Goal: Use online tool/utility: Utilize a website feature to perform a specific function

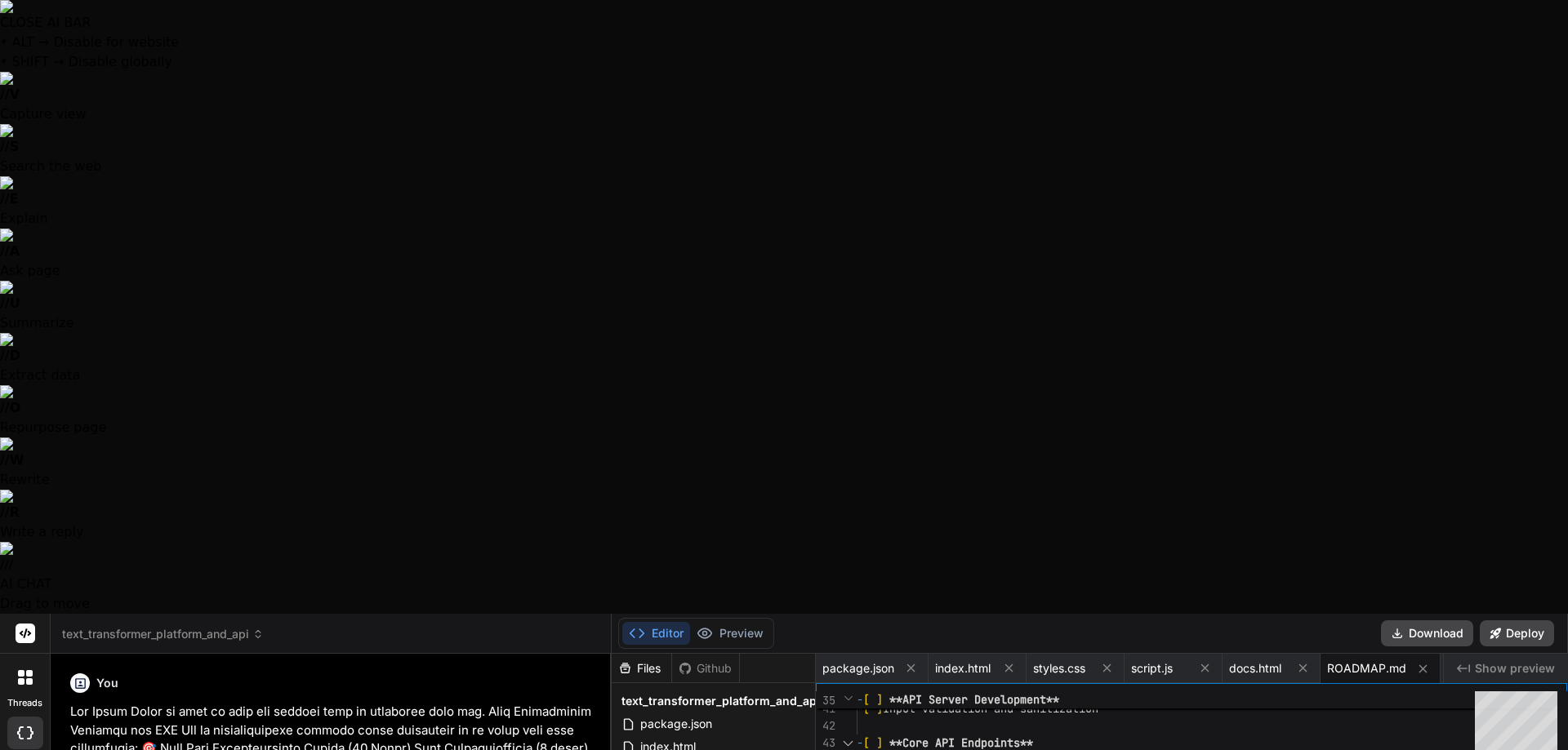
scroll to position [3149, 0]
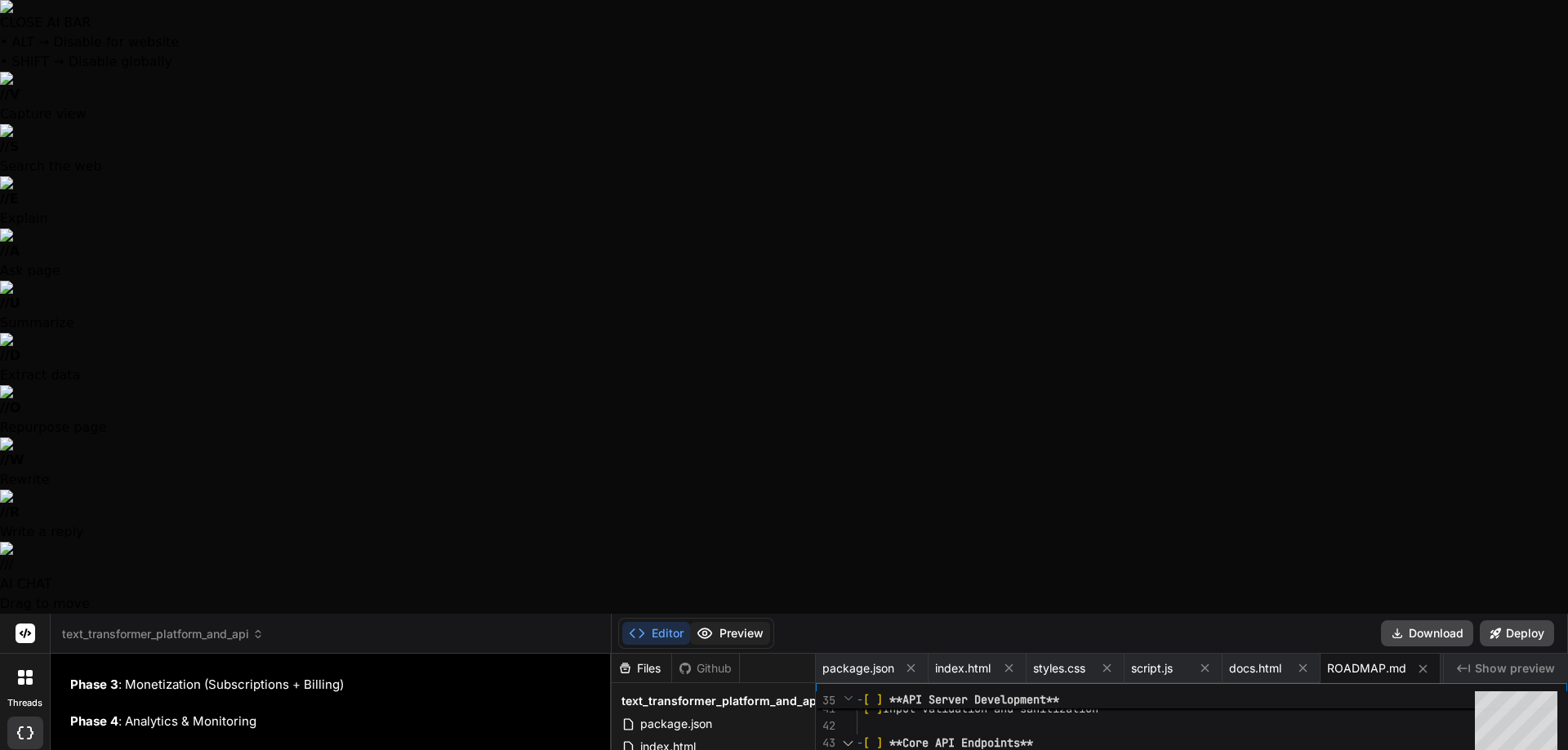
click at [755, 622] on button "Preview" at bounding box center [730, 634] width 80 height 23
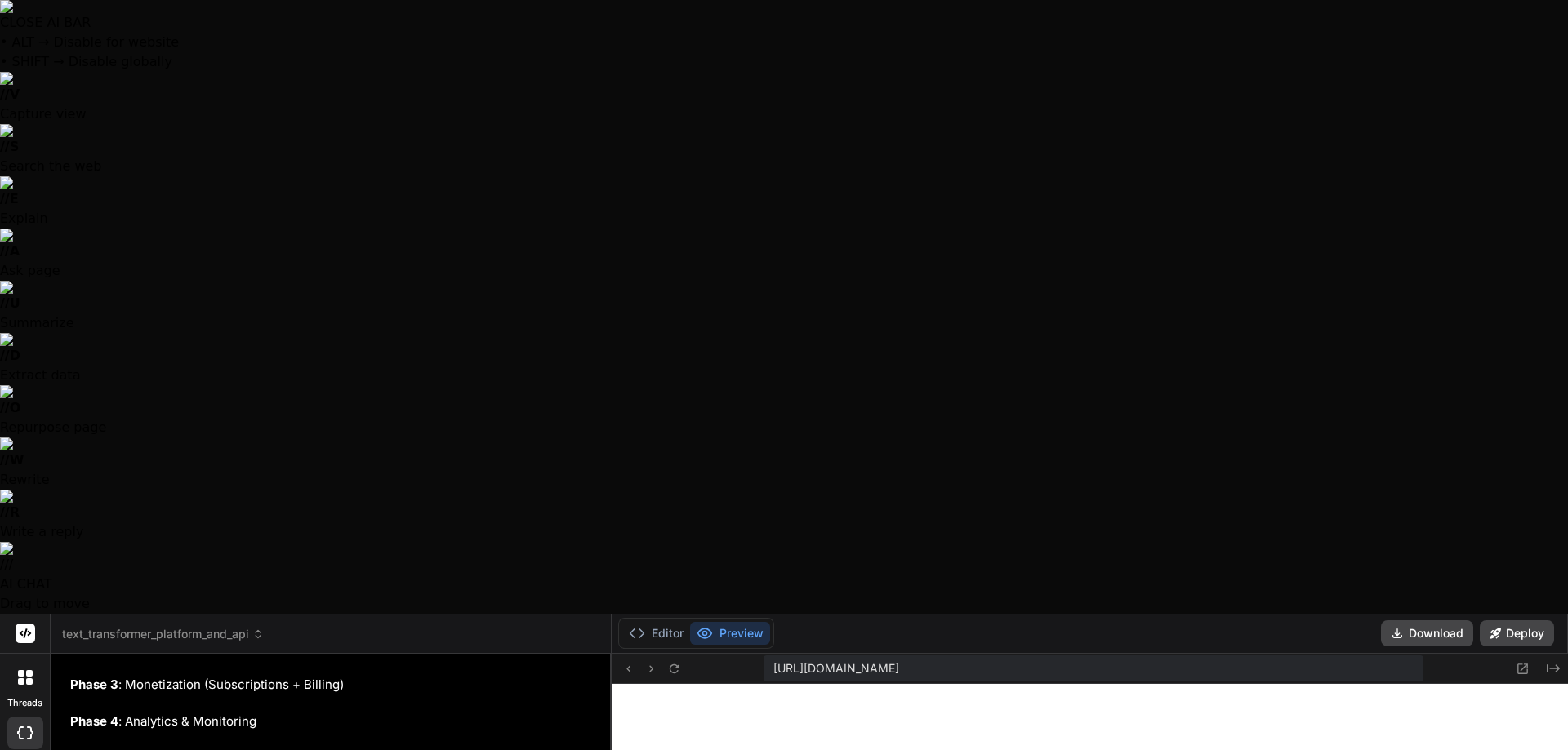
click at [263, 629] on icon at bounding box center [258, 634] width 11 height 11
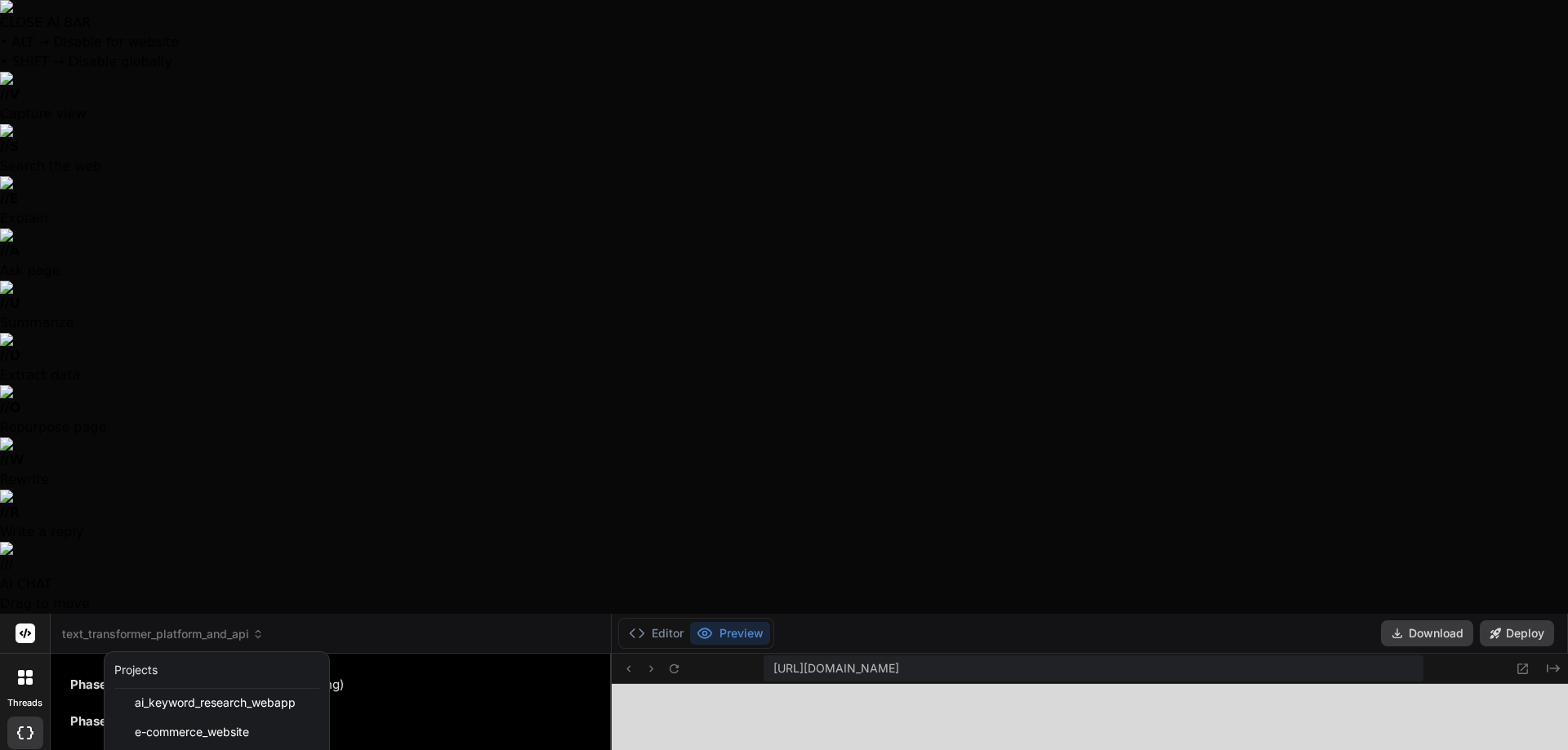
scroll to position [56, 0]
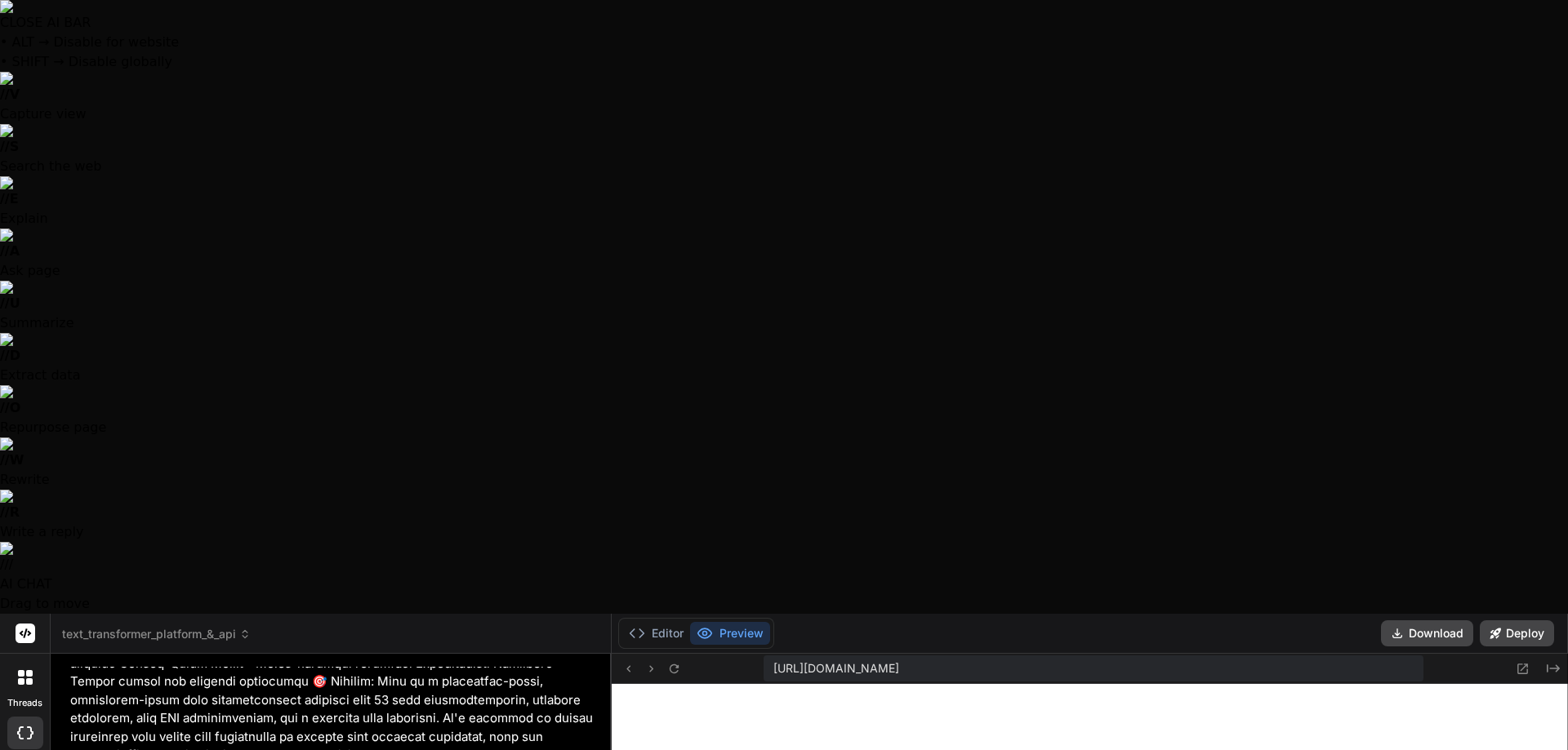
scroll to position [1170, 0]
type textarea "x"
click at [665, 622] on button "Editor" at bounding box center [657, 634] width 68 height 23
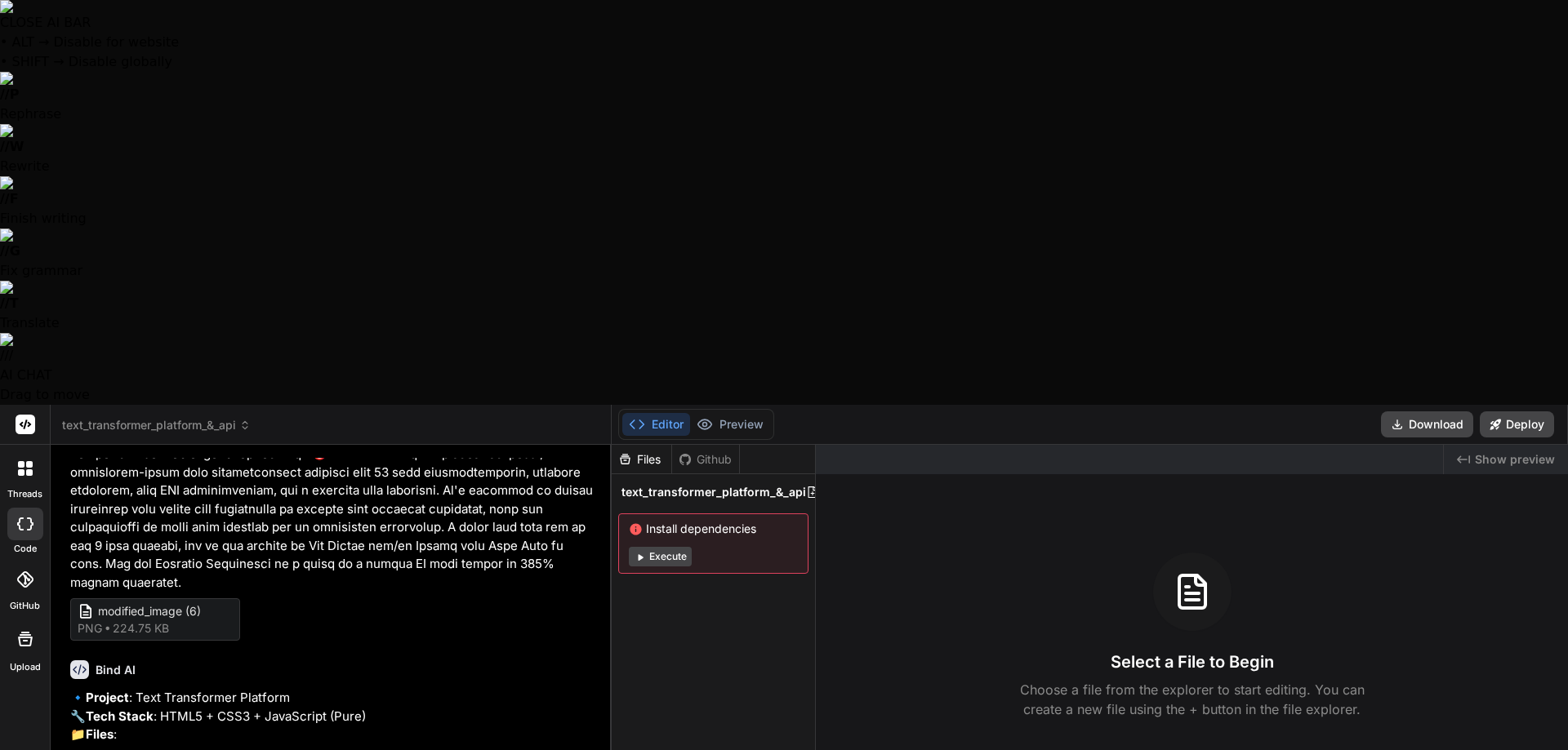
type textarea "y"
type textarea "x"
type textarea "ye"
type textarea "x"
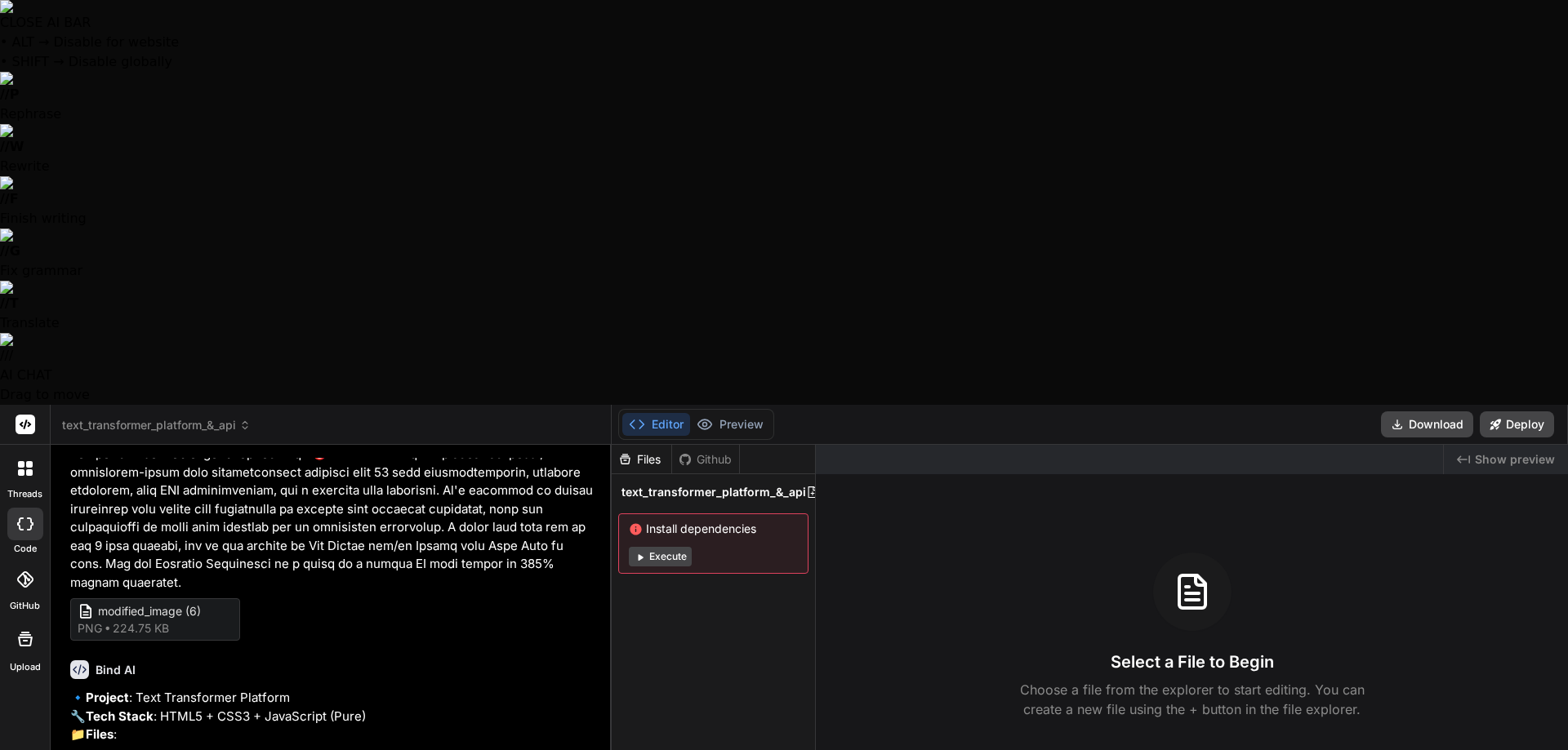
type textarea "yes"
type textarea "x"
type textarea "yes"
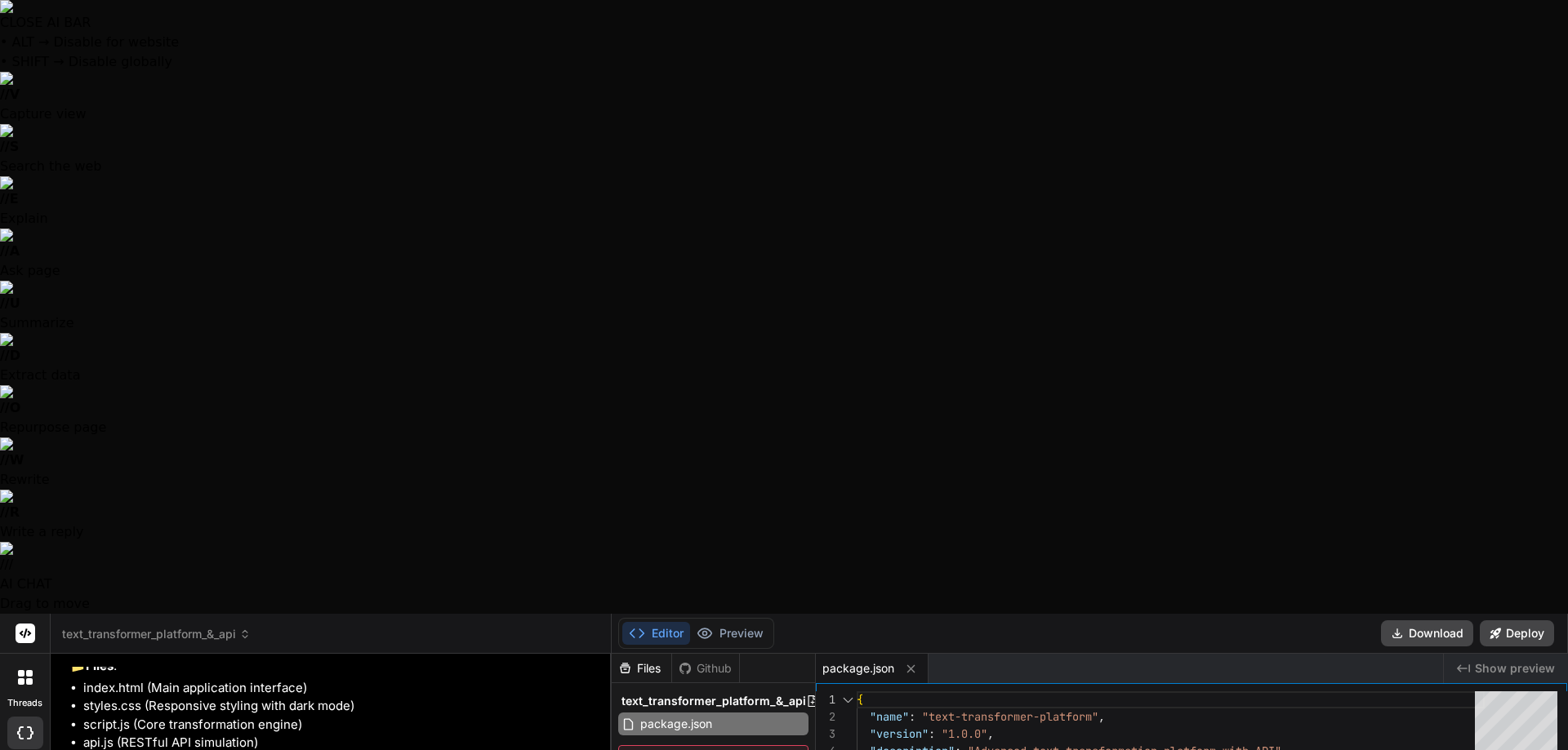
scroll to position [1455, 0]
type textarea "x"
type textarea "</html>"
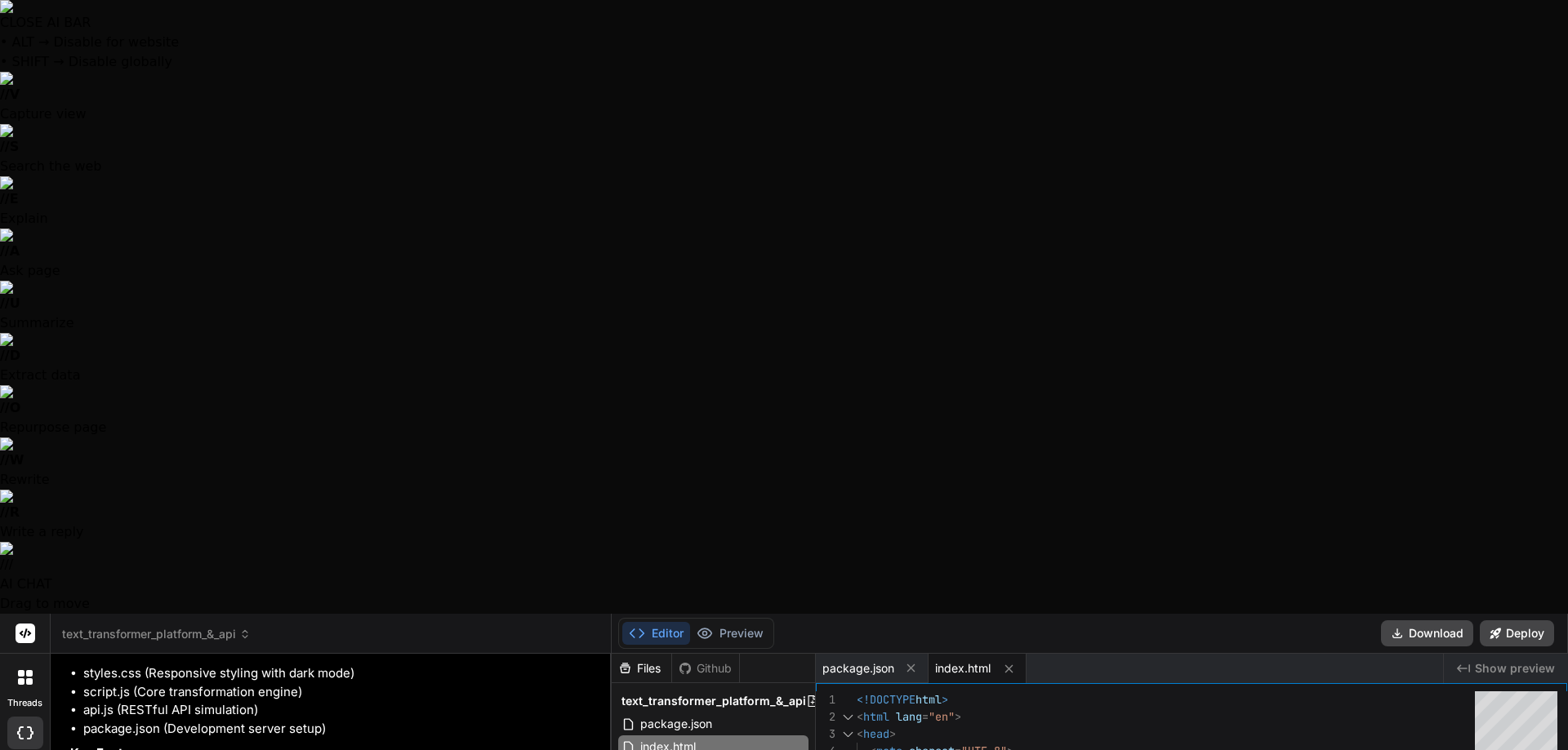
scroll to position [1479, 0]
type textarea "x"
type textarea ".score-value { font-size: 1.2rem; } }"
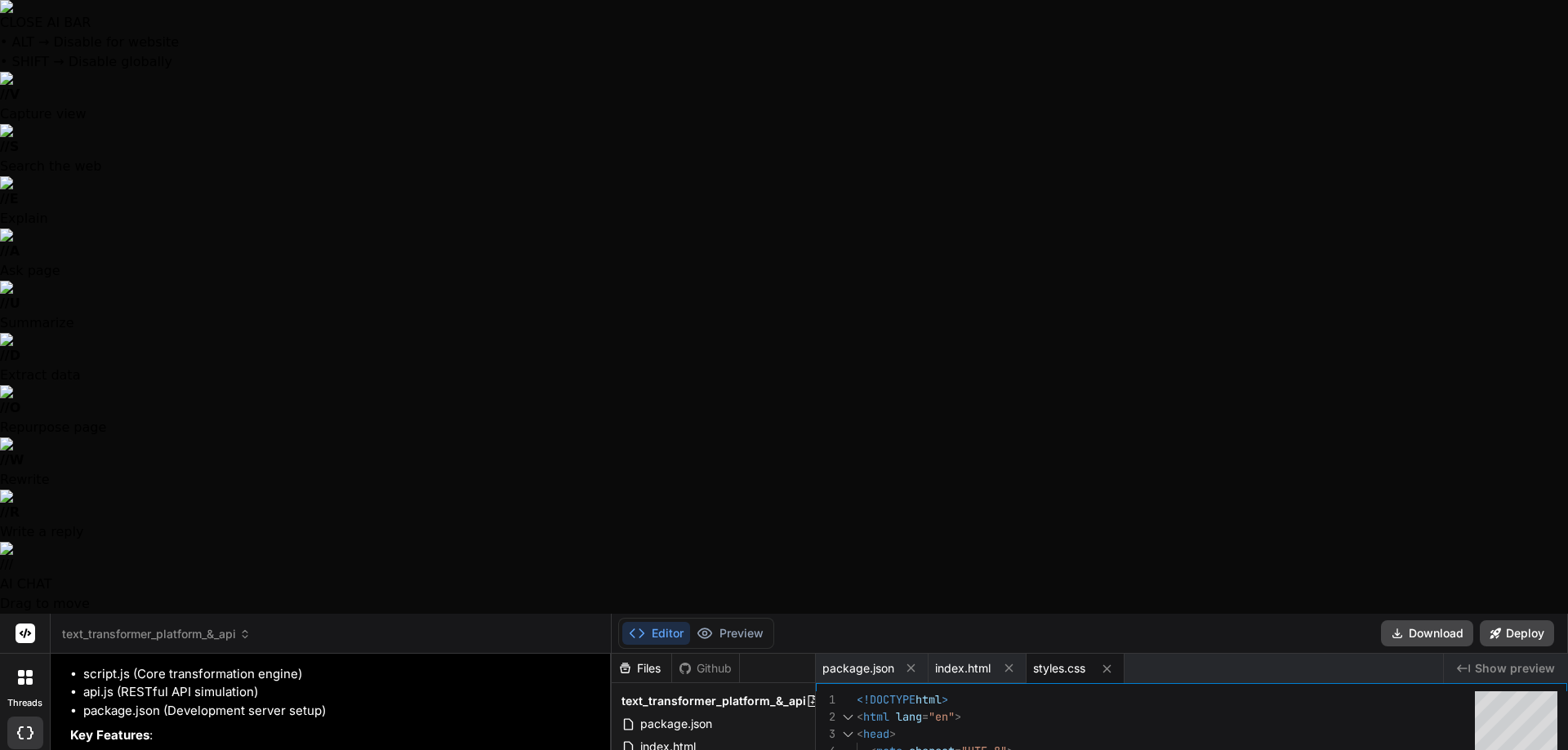
type textarea "x"
type textarea "// Initialize the application document.addEventListener('DOMContentLoaded', () …"
type textarea "x"
type textarea "// Global instance for browser use window.TextTransformerAPI = TextTransformerA…"
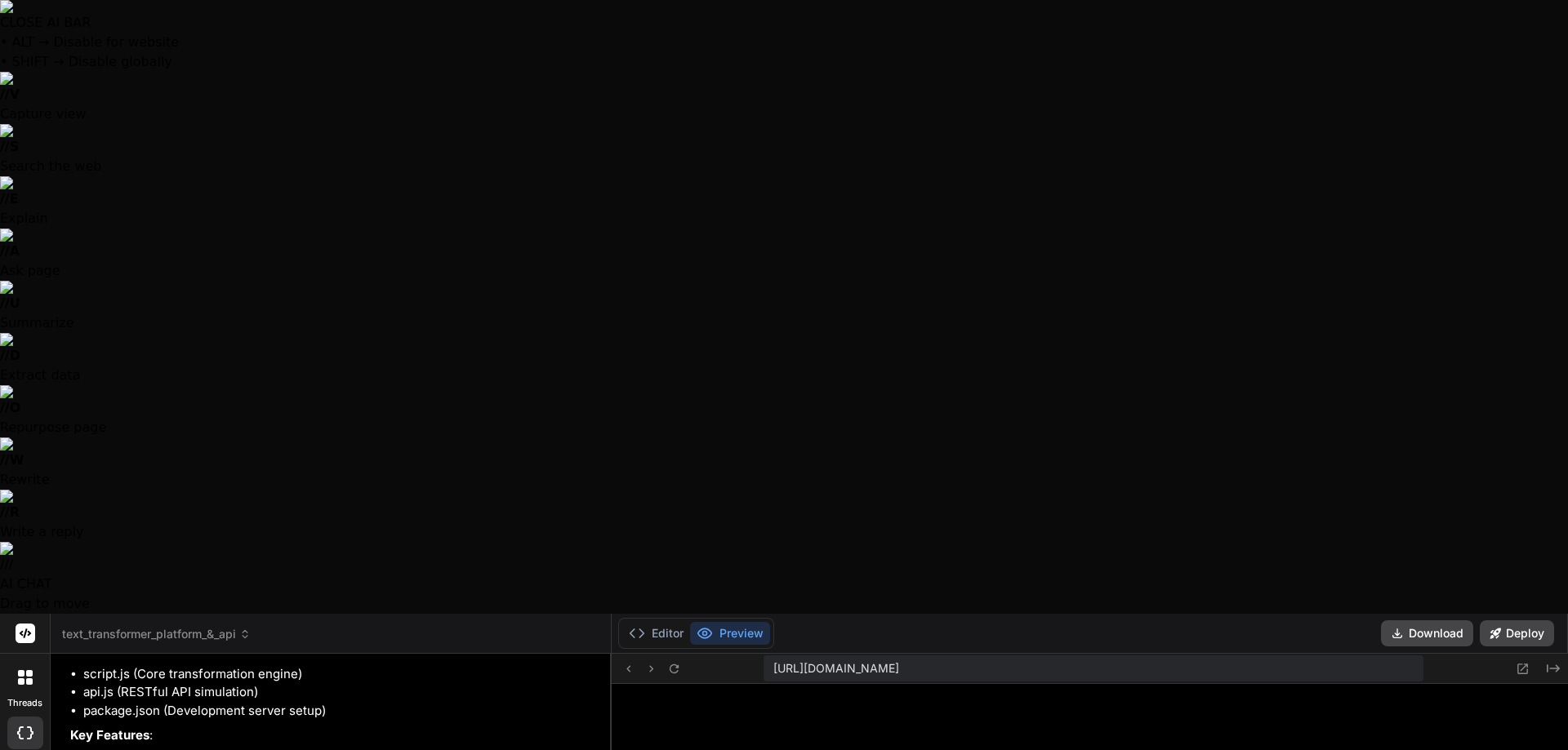
scroll to position [3211, 0]
type textarea "x"
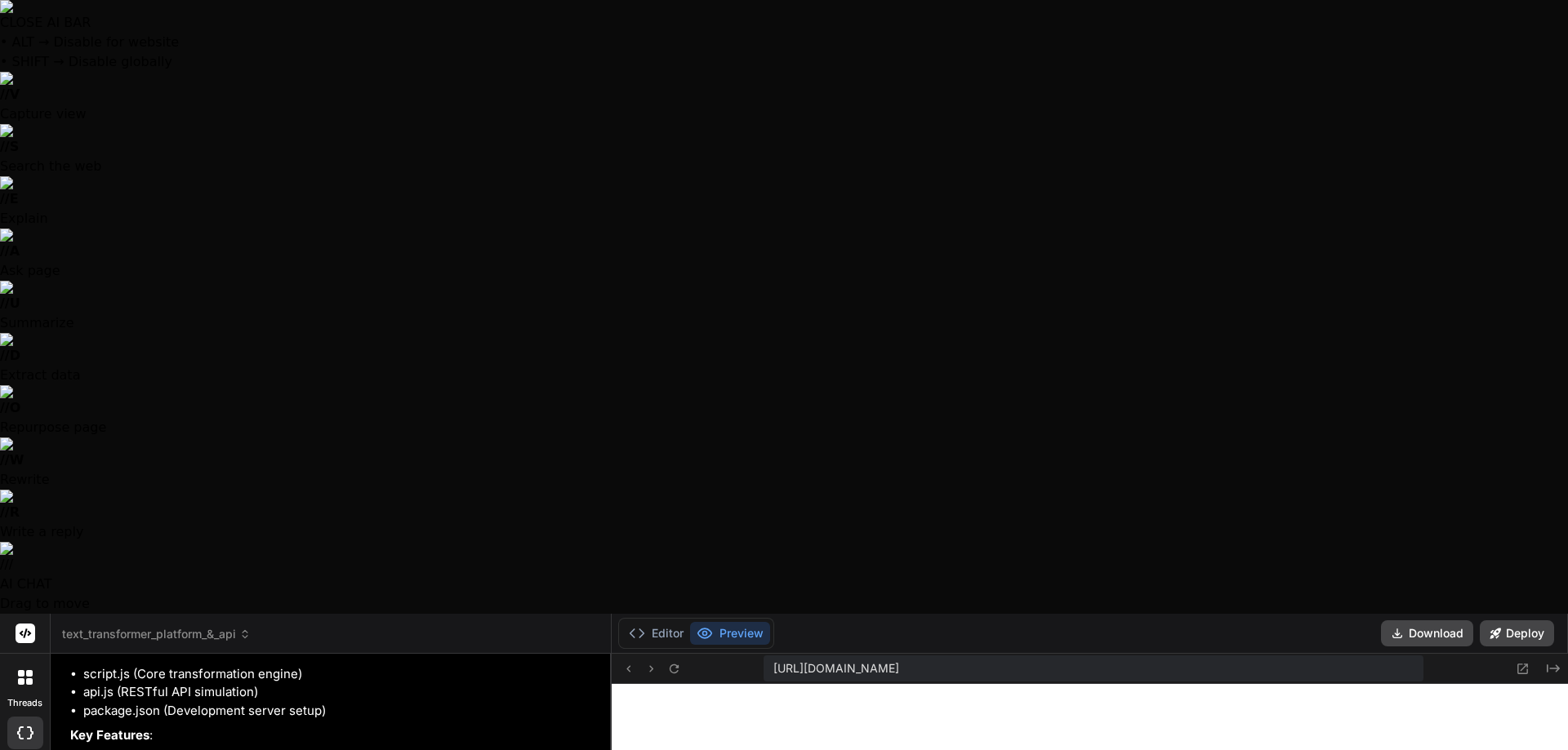
scroll to position [3350, 0]
click at [226, 626] on span "text_transformer_platform_&_api" at bounding box center [156, 634] width 189 height 16
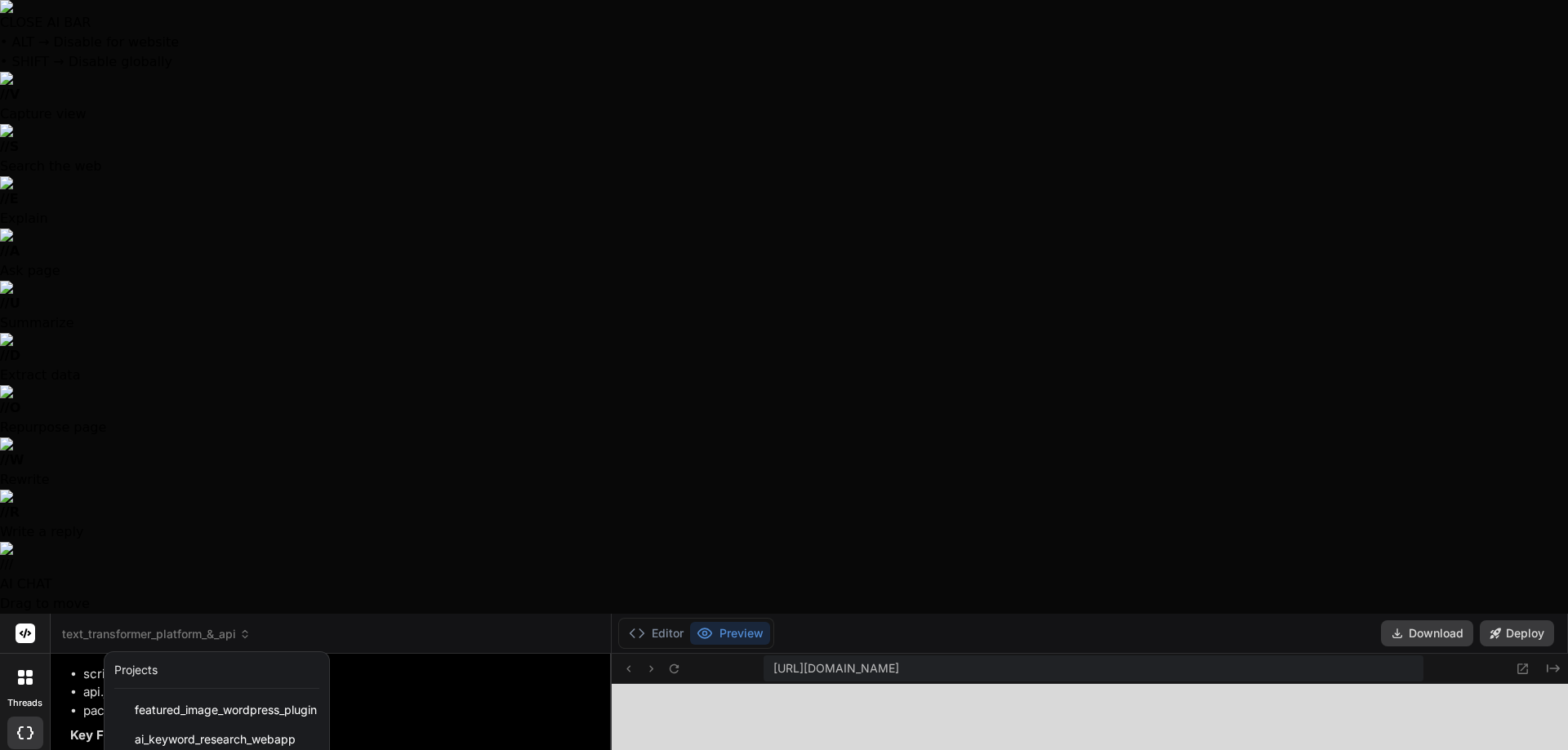
scroll to position [56, 0]
